Goal: Navigation & Orientation: Go to known website

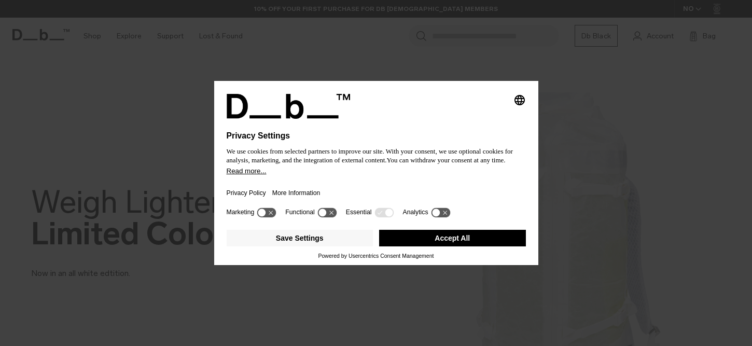
click at [521, 102] on div "Selecting an option will immediately change the language" at bounding box center [376, 106] width 299 height 25
click at [563, 93] on div "Selecting an option will immediately change the language Privacy Settings We us…" at bounding box center [376, 173] width 752 height 346
click at [463, 245] on button "Accept All" at bounding box center [452, 238] width 147 height 17
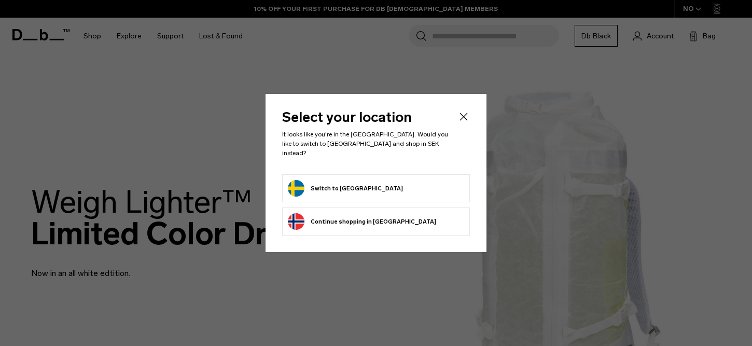
click at [462, 131] on header "Select your location It looks like you're in the [GEOGRAPHIC_DATA]. Would you l…" at bounding box center [376, 142] width 188 height 64
click at [463, 120] on icon "Close" at bounding box center [464, 116] width 8 height 8
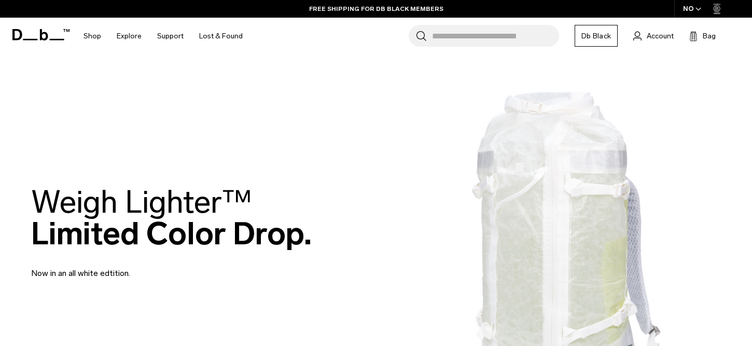
click at [26, 28] on h1 "Db" at bounding box center [40, 34] width 57 height 39
click at [37, 39] on icon at bounding box center [30, 40] width 15 height 2
